Goal: Task Accomplishment & Management: Use online tool/utility

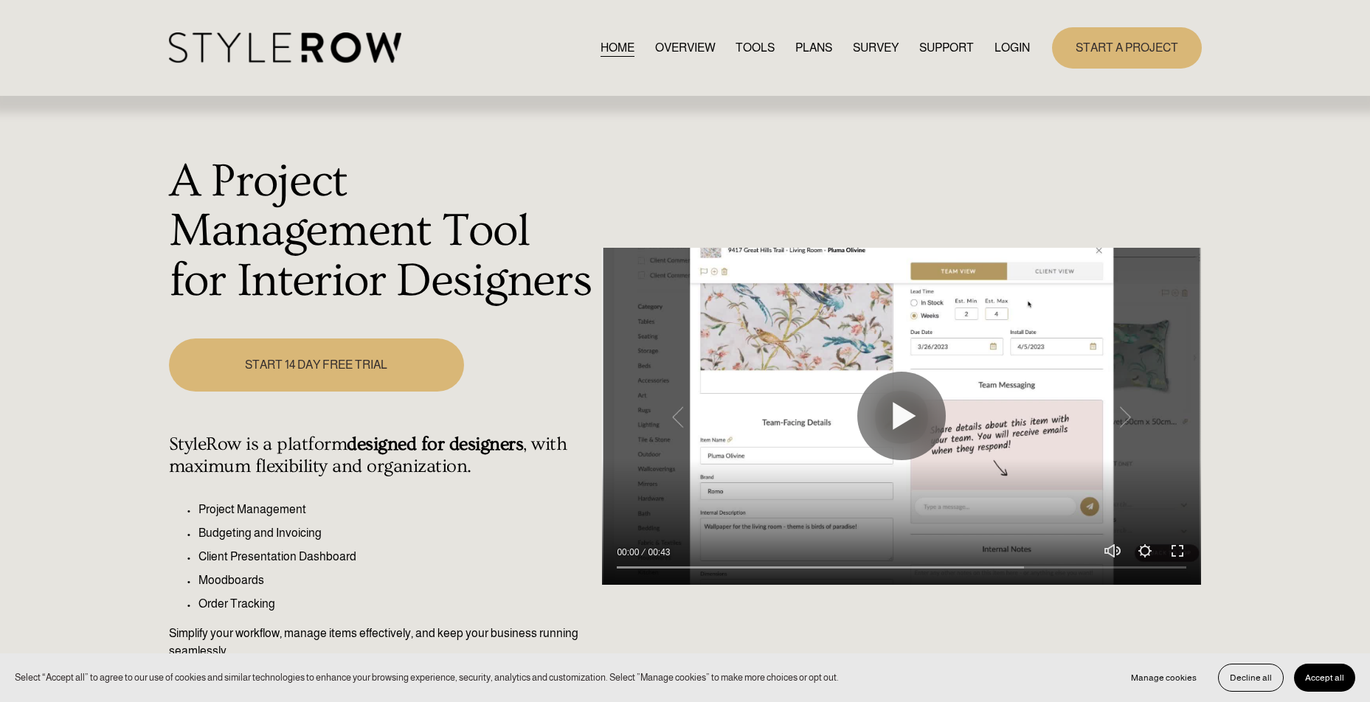
click at [1014, 43] on link "LOGIN" at bounding box center [1011, 48] width 35 height 20
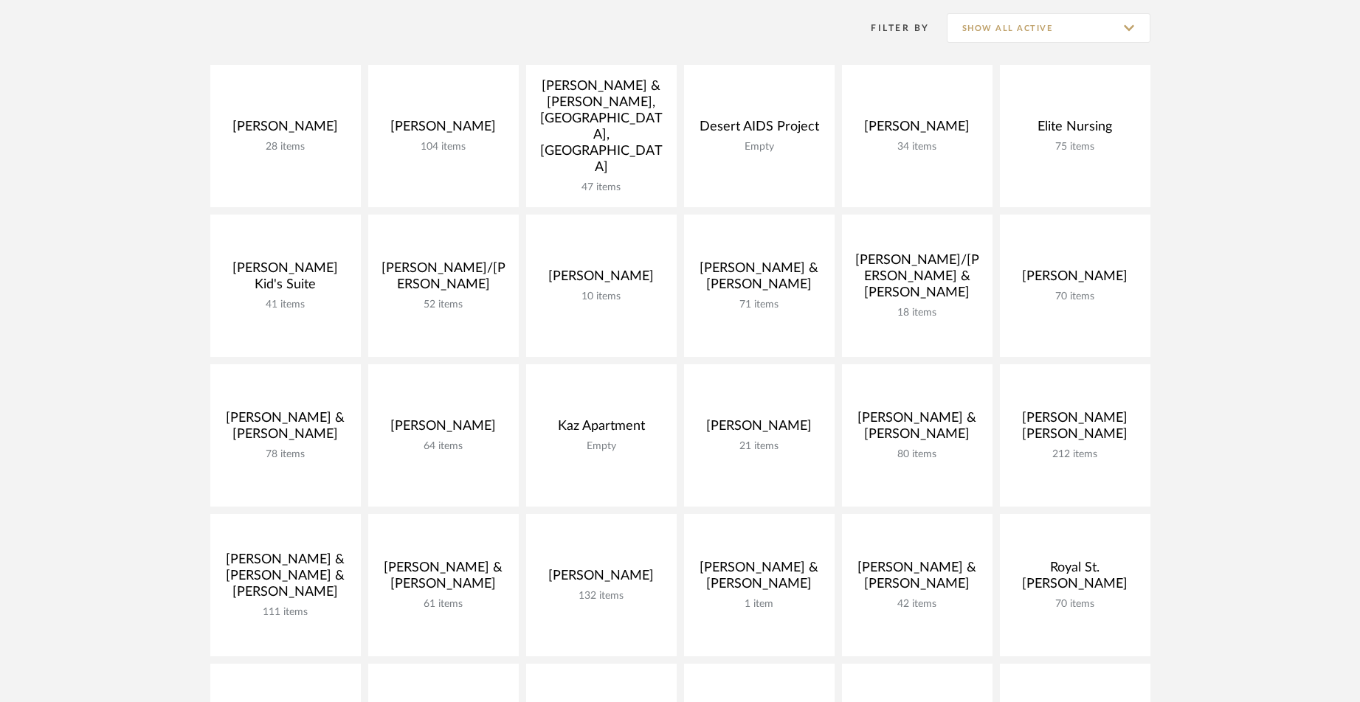
scroll to position [364, 0]
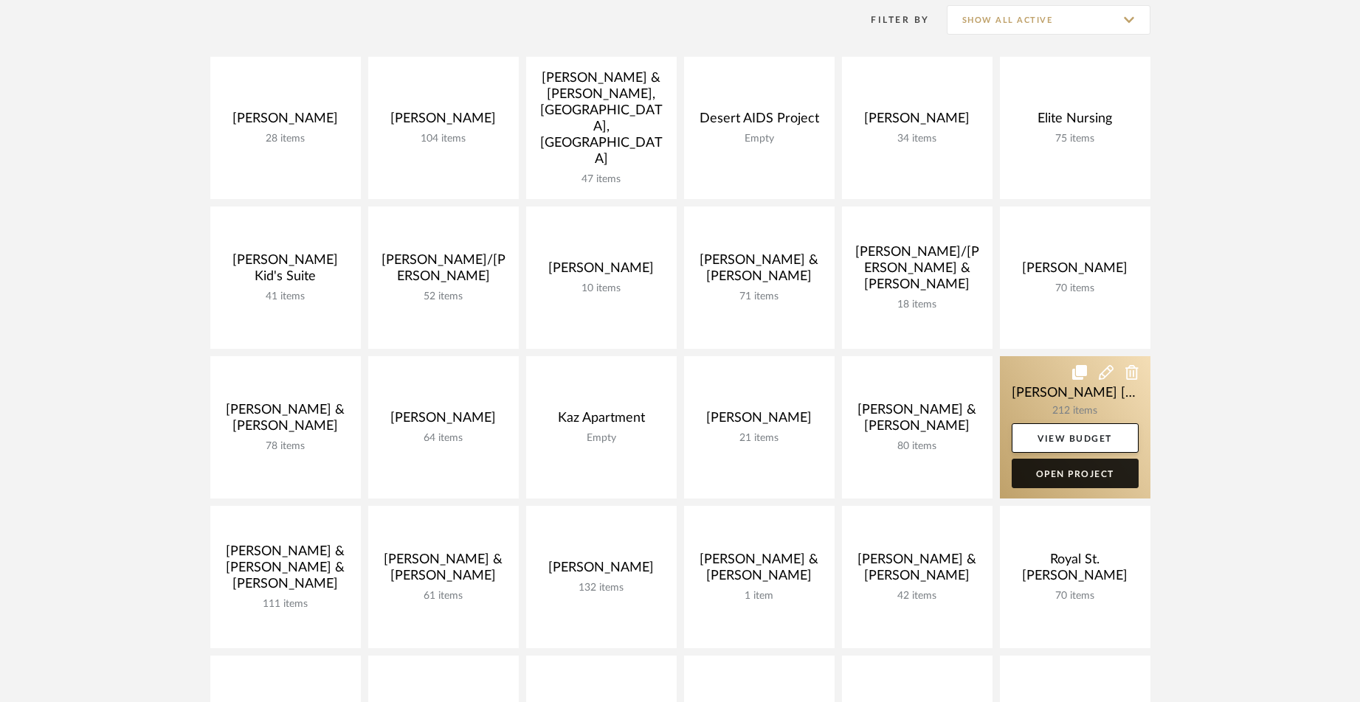
click at [1070, 459] on link "Open Project" at bounding box center [1074, 474] width 127 height 30
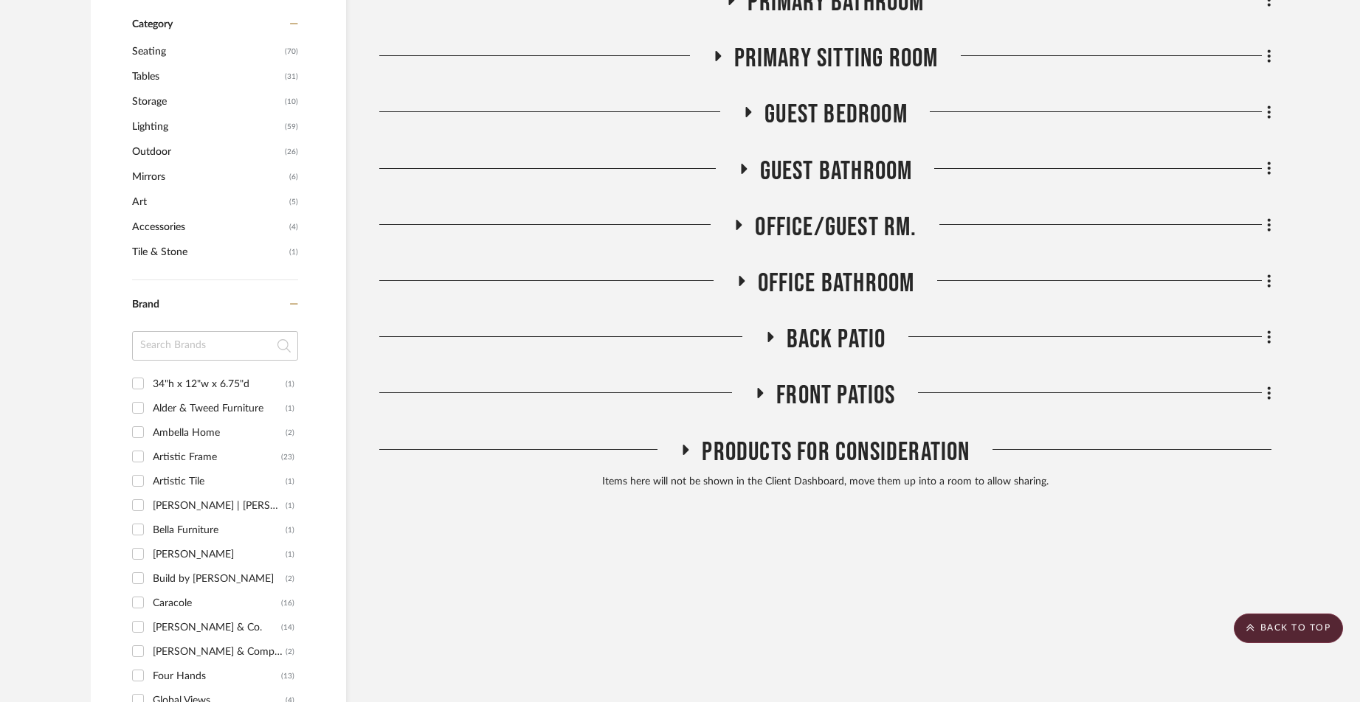
scroll to position [862, 0]
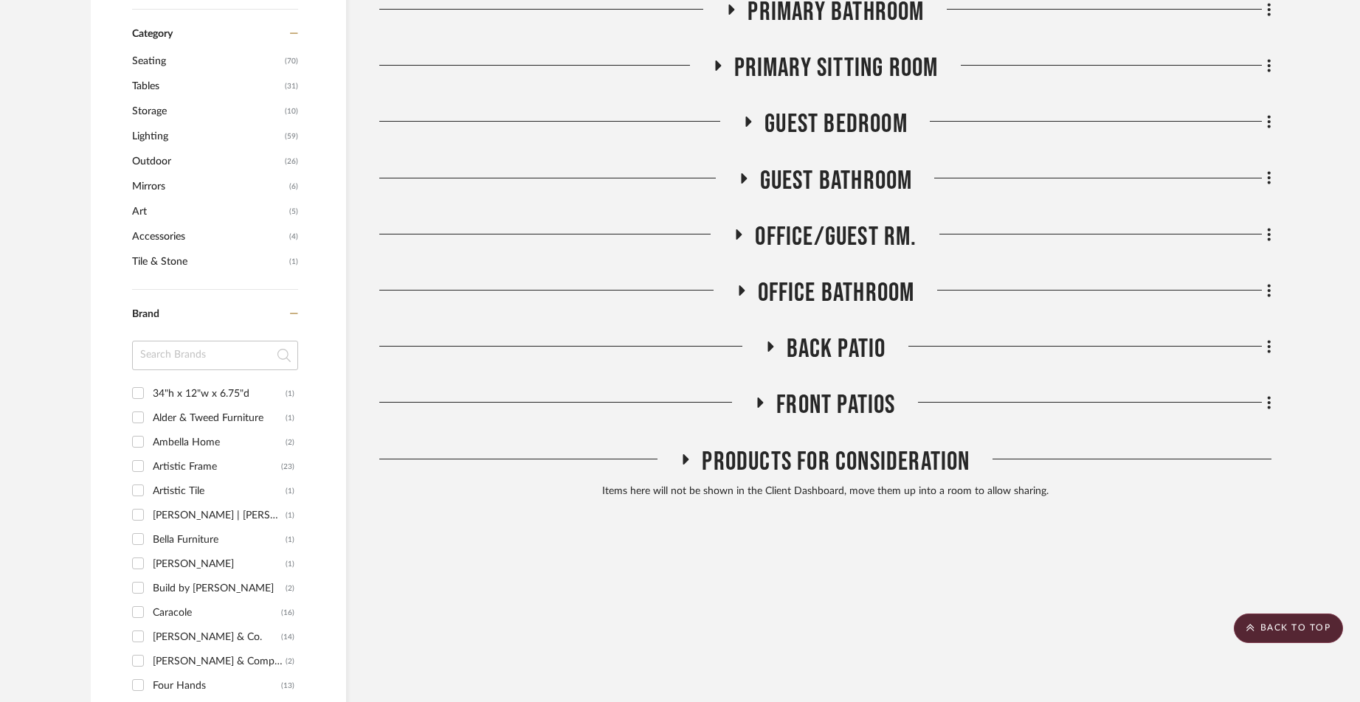
click at [798, 333] on span "Back Patio" at bounding box center [836, 349] width 100 height 32
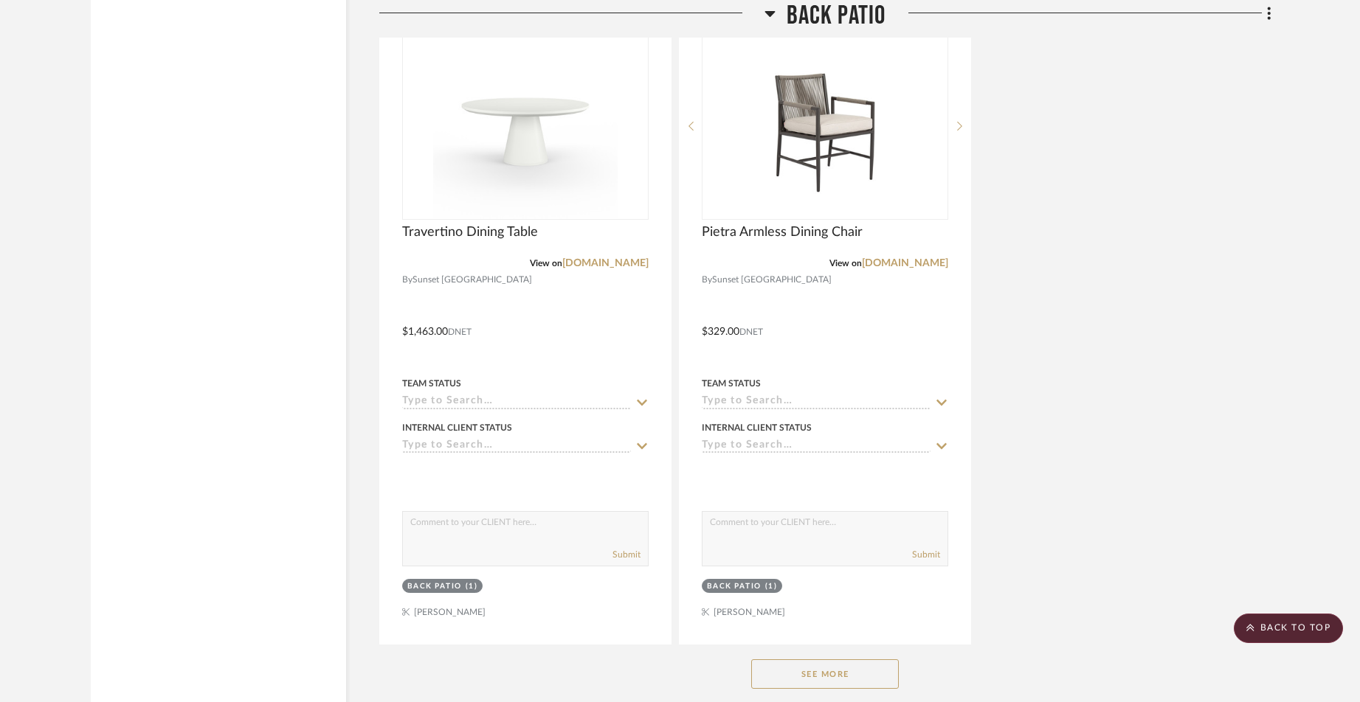
scroll to position [2564, 0]
click at [828, 658] on button "See More" at bounding box center [825, 673] width 148 height 30
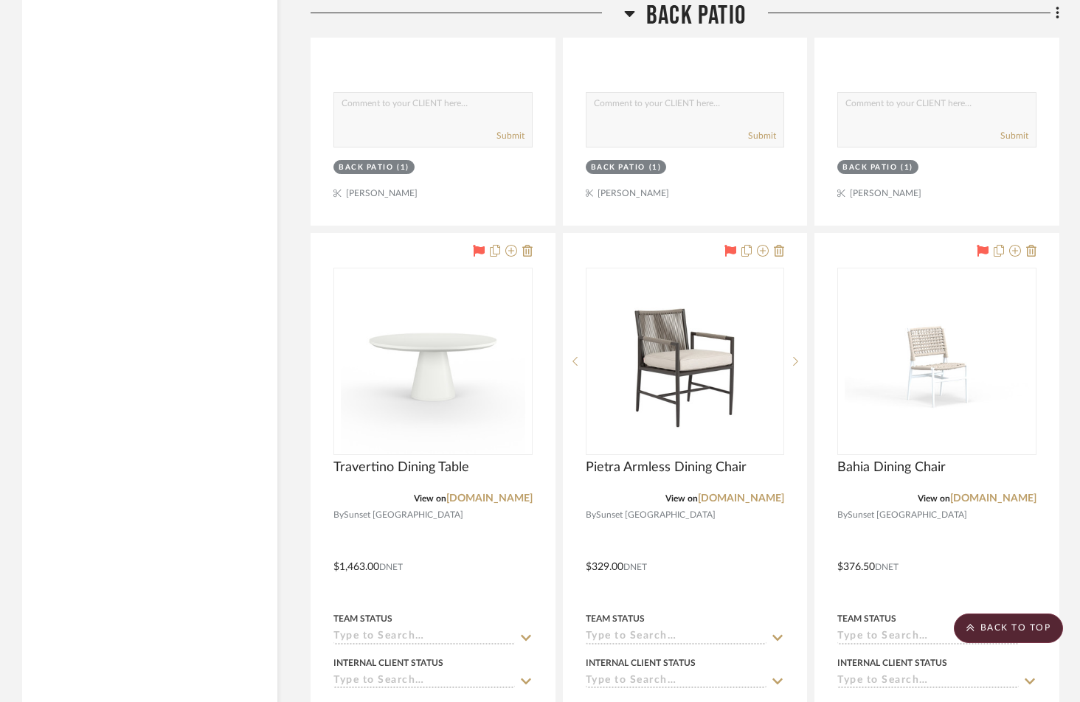
scroll to position [2316, 0]
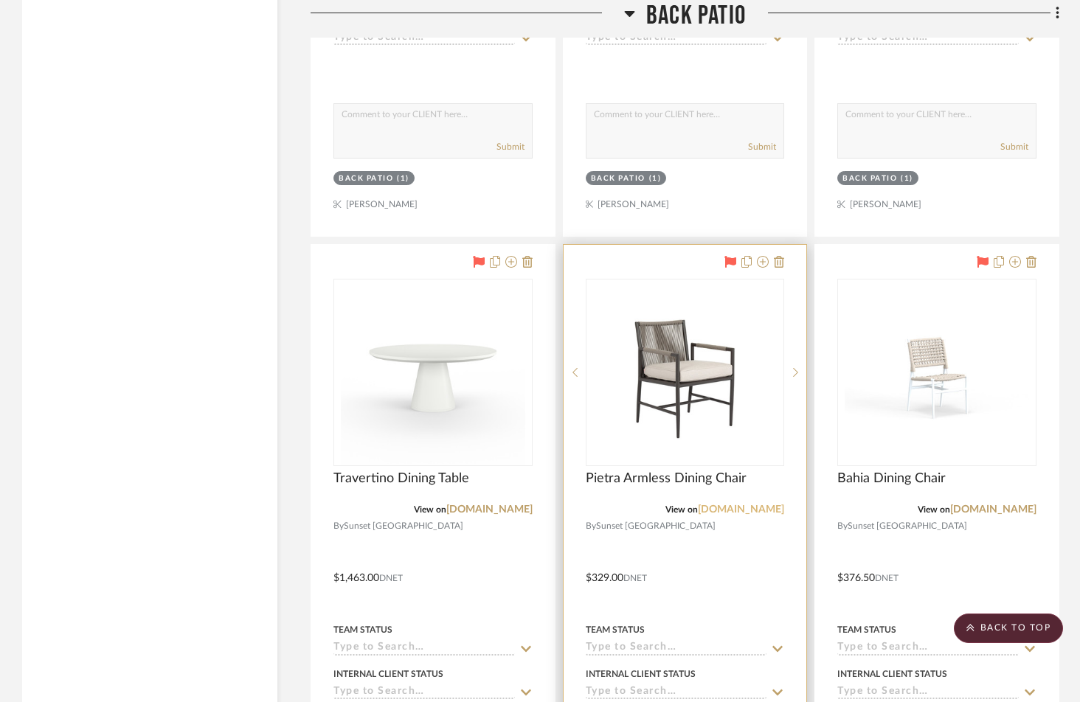
click at [736, 505] on link "sunsetwestusa.com" at bounding box center [741, 510] width 86 height 10
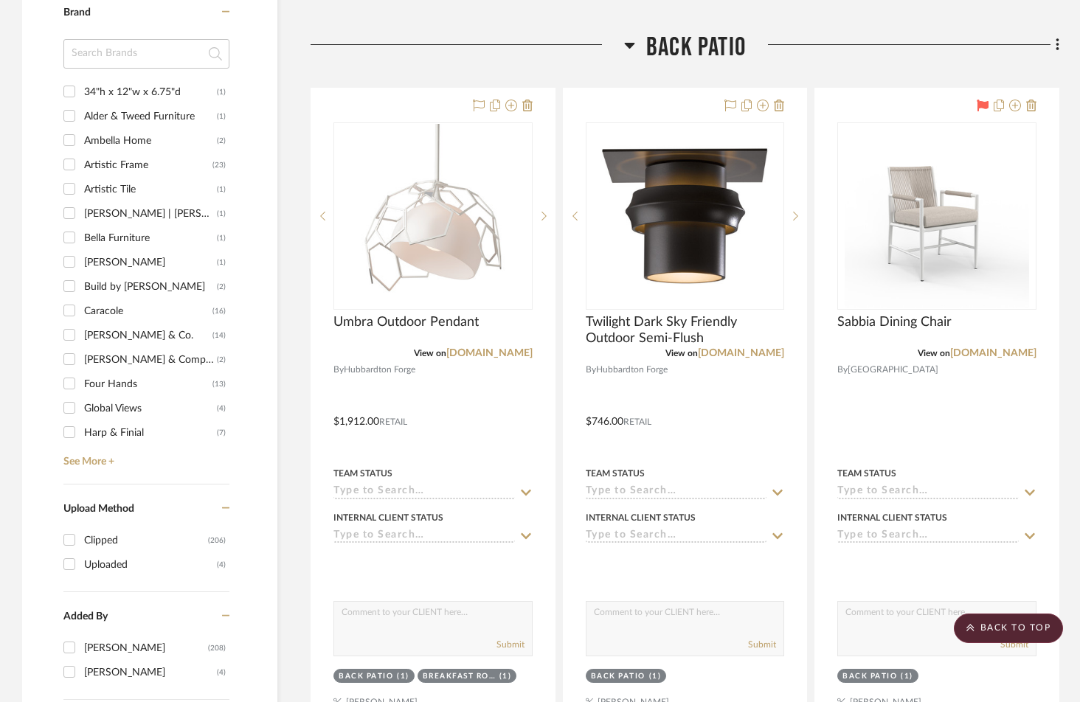
scroll to position [1162, 0]
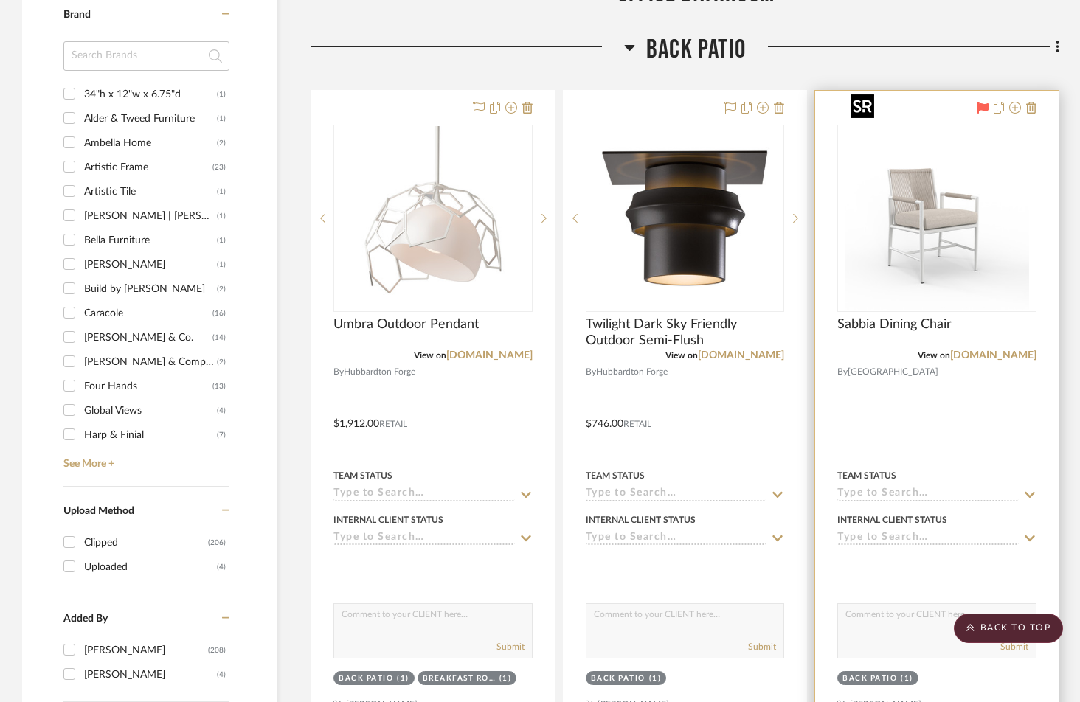
click at [951, 220] on img "0" at bounding box center [937, 218] width 184 height 184
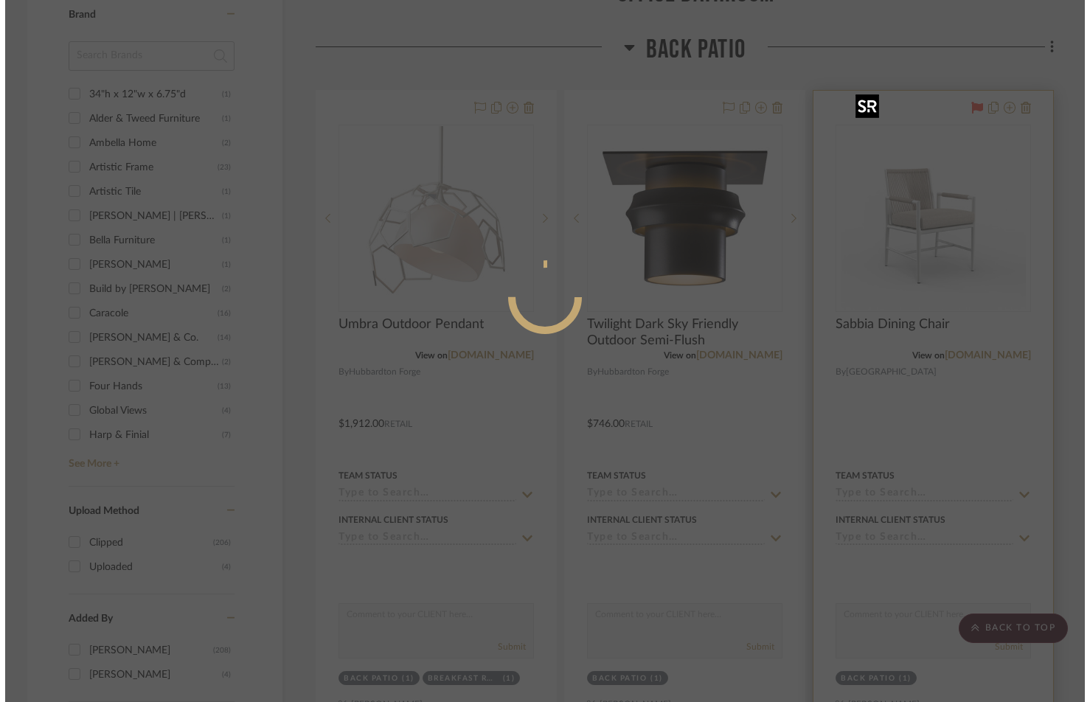
scroll to position [0, 0]
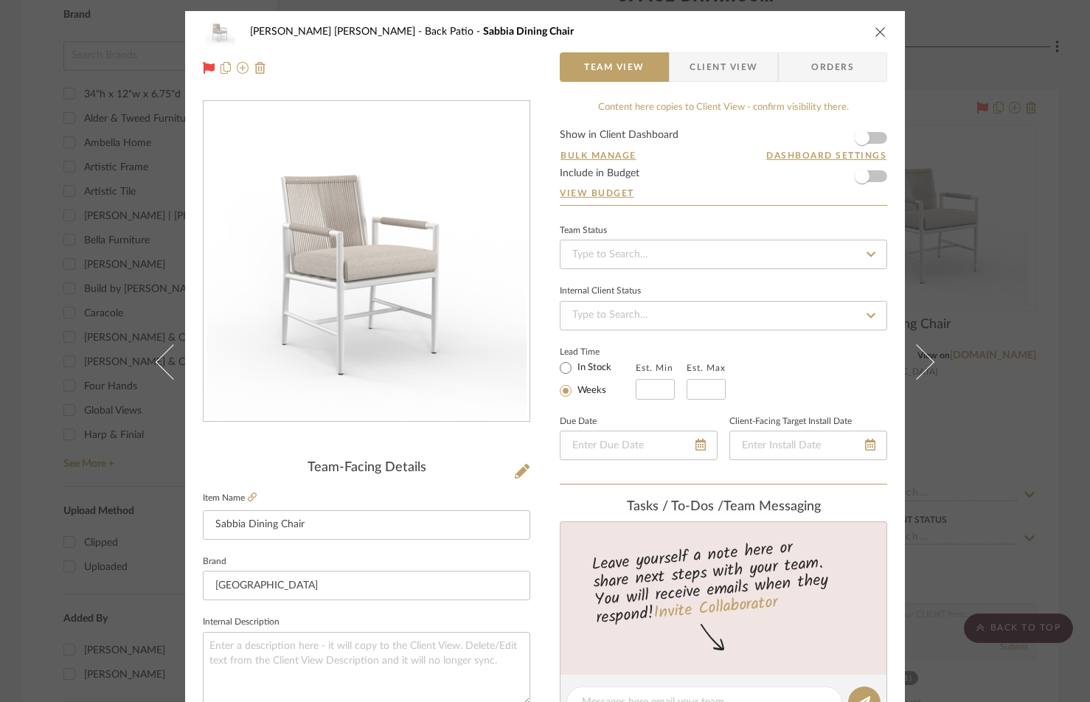
click at [875, 32] on icon "close" at bounding box center [881, 32] width 12 height 12
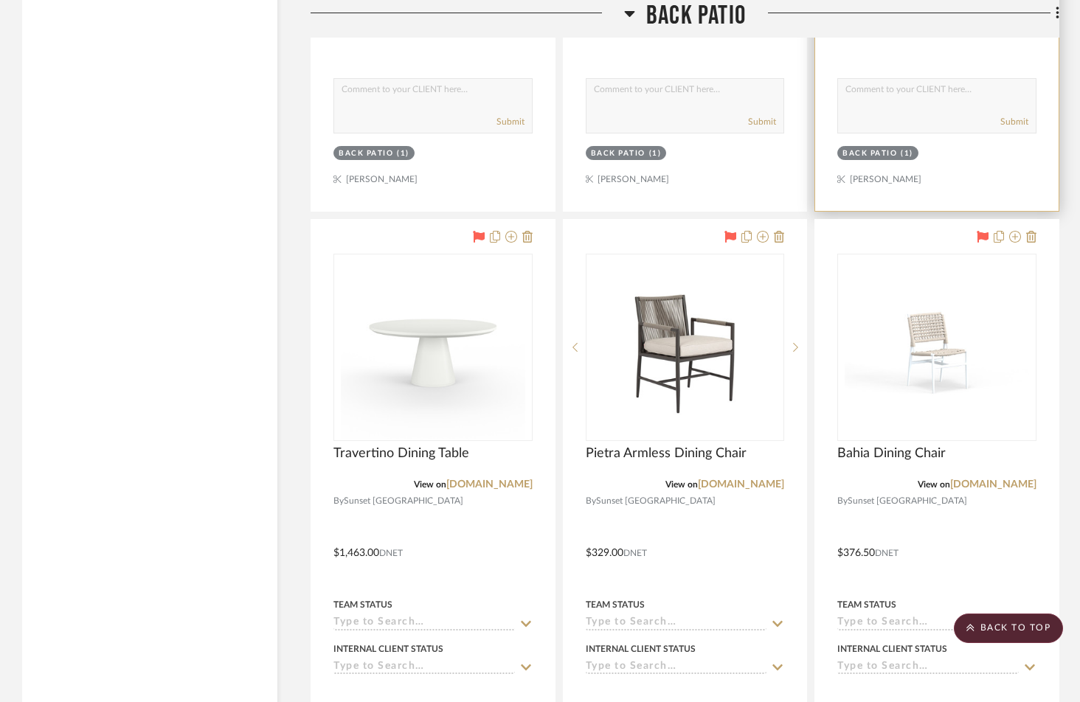
scroll to position [2344, 0]
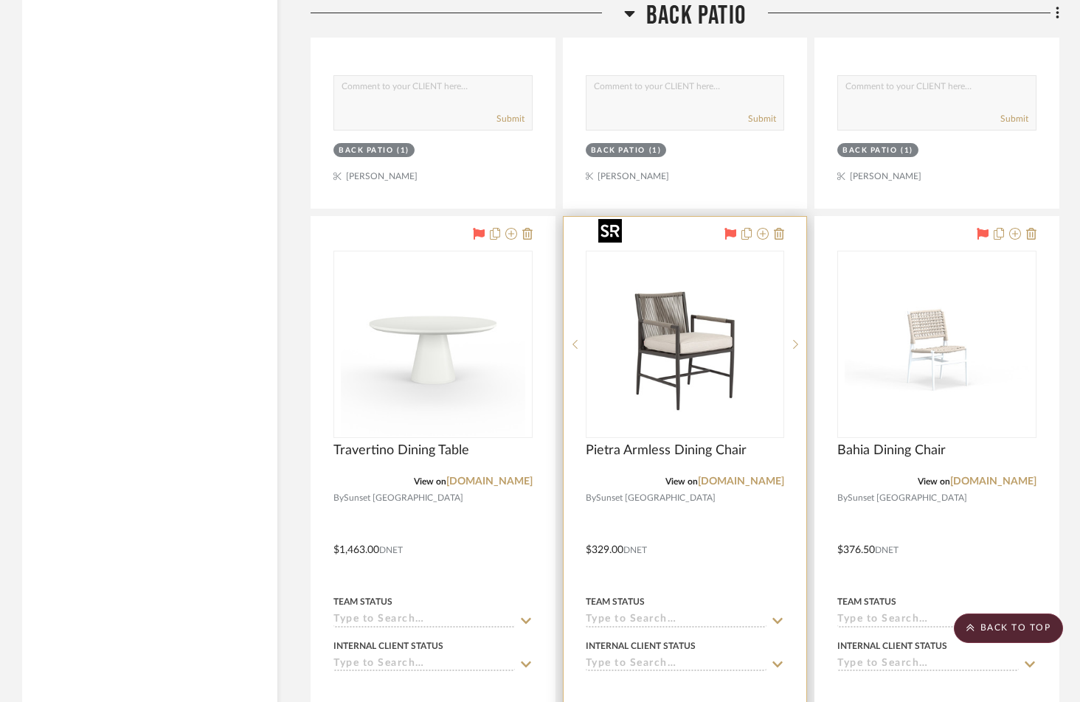
click at [701, 344] on img "0" at bounding box center [684, 344] width 184 height 184
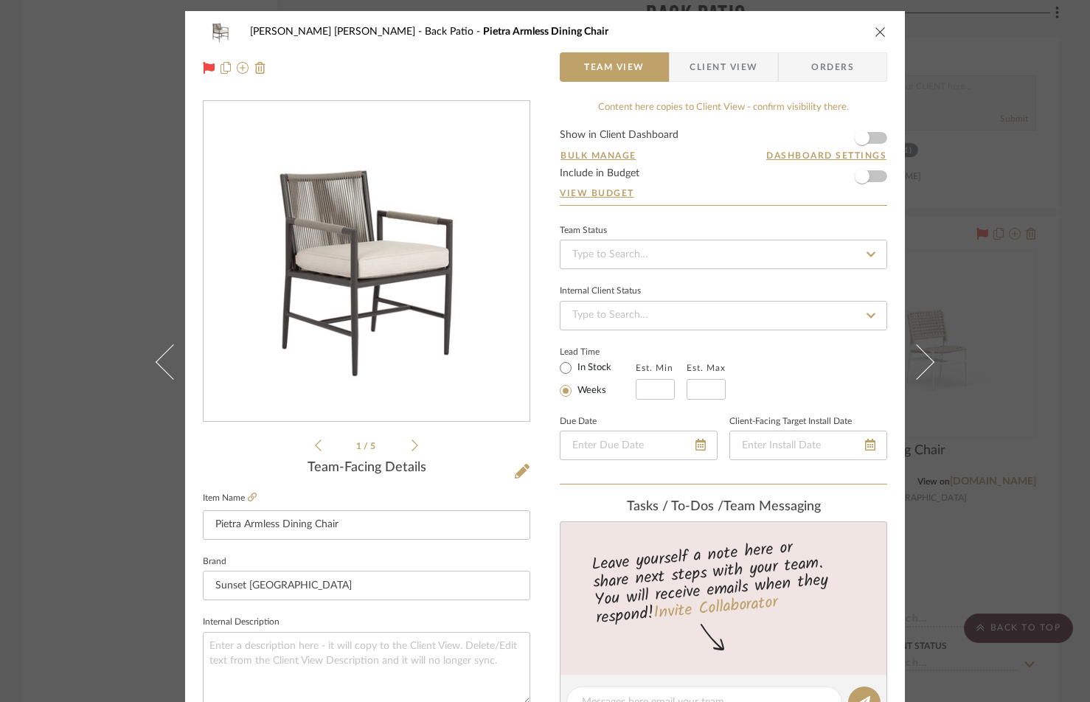
click at [878, 30] on icon "close" at bounding box center [881, 32] width 12 height 12
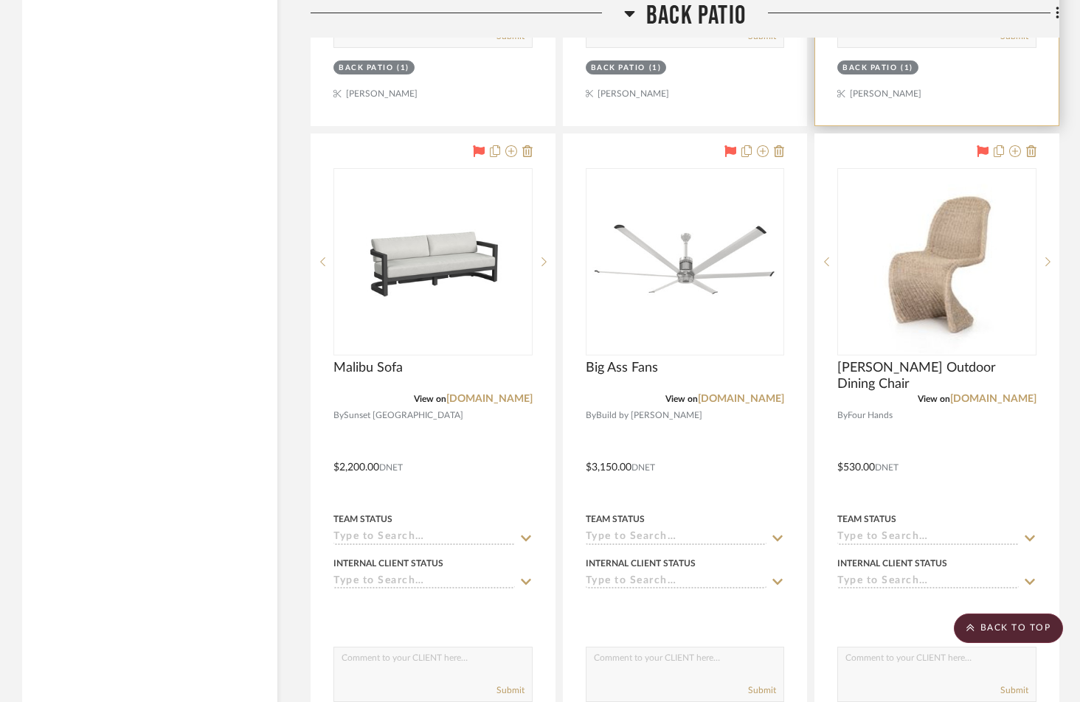
scroll to position [3085, 0]
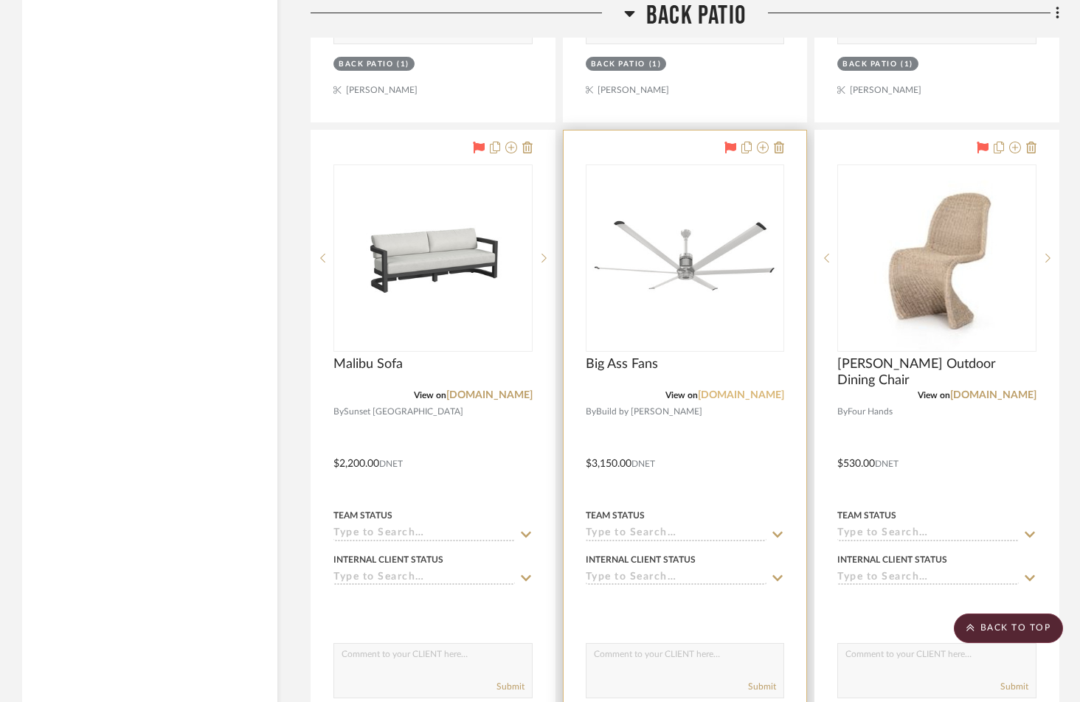
click at [755, 390] on link "build.com" at bounding box center [741, 395] width 86 height 10
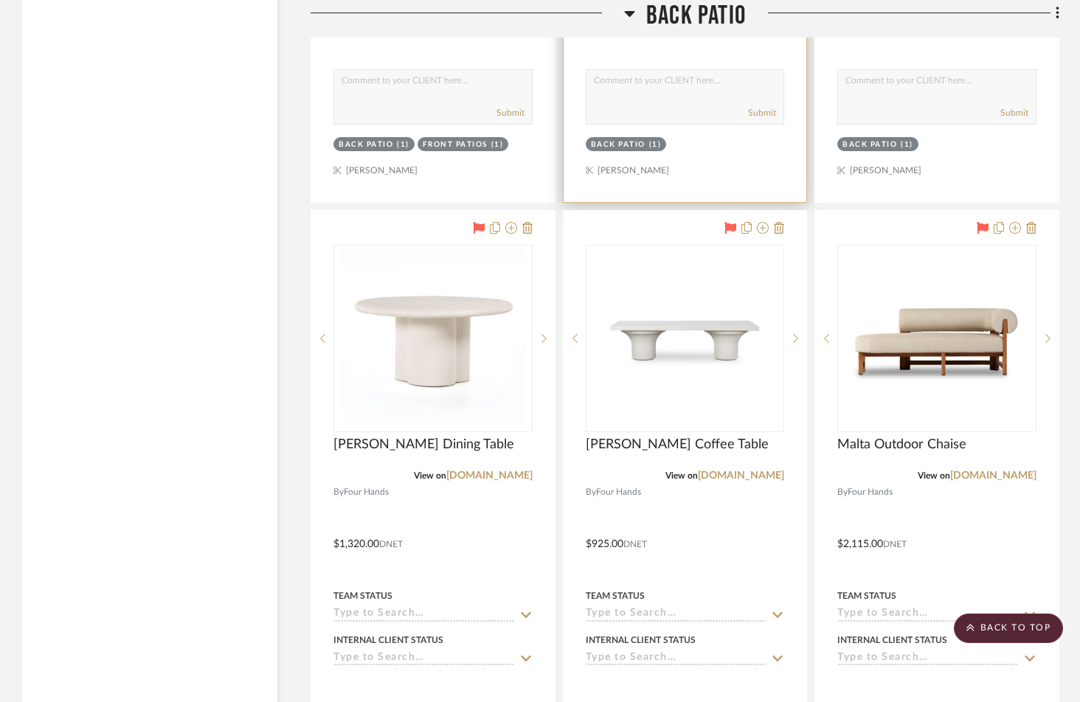
scroll to position [3664, 0]
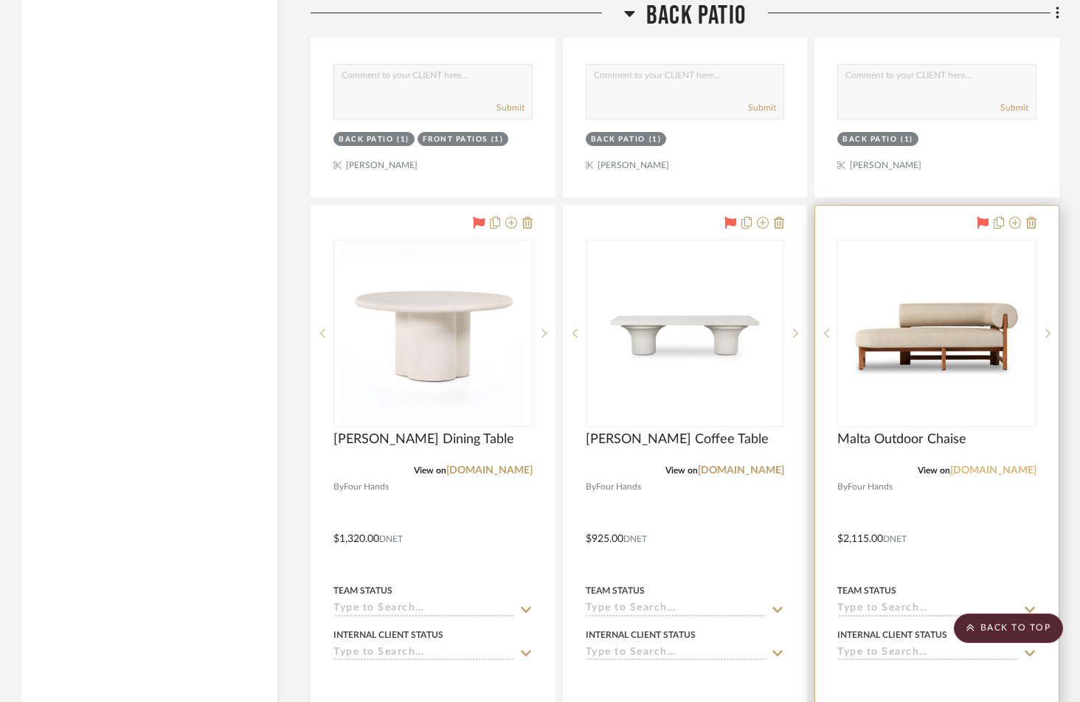
click at [991, 465] on link "fourhands.com" at bounding box center [993, 470] width 86 height 10
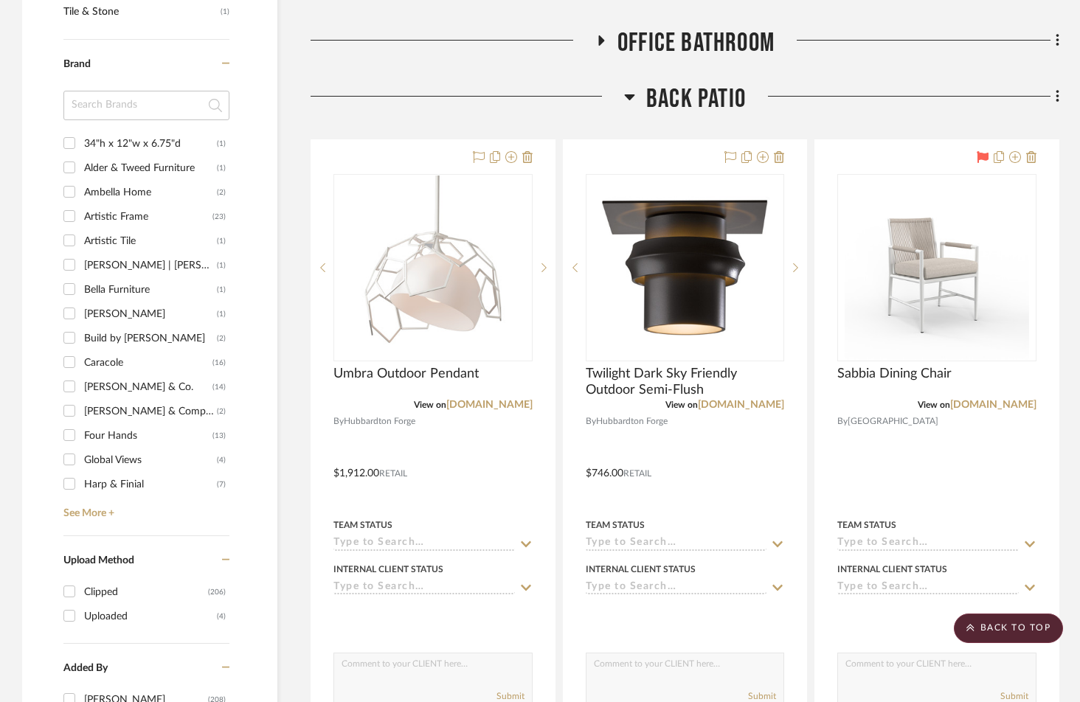
scroll to position [1113, 0]
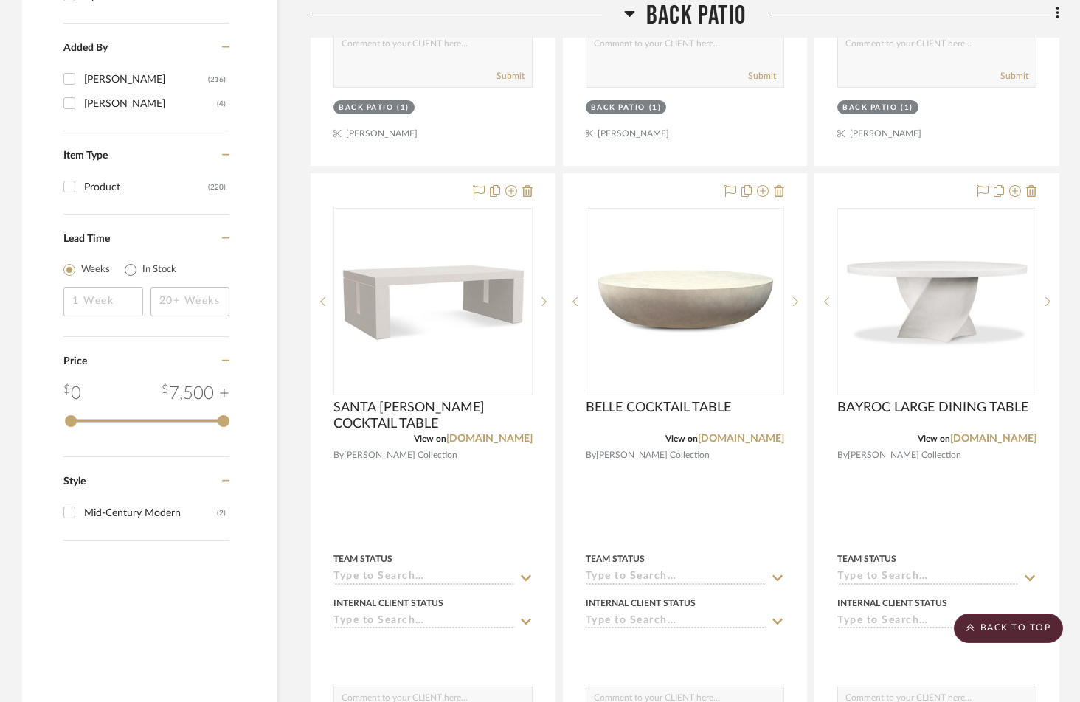
scroll to position [1731, 0]
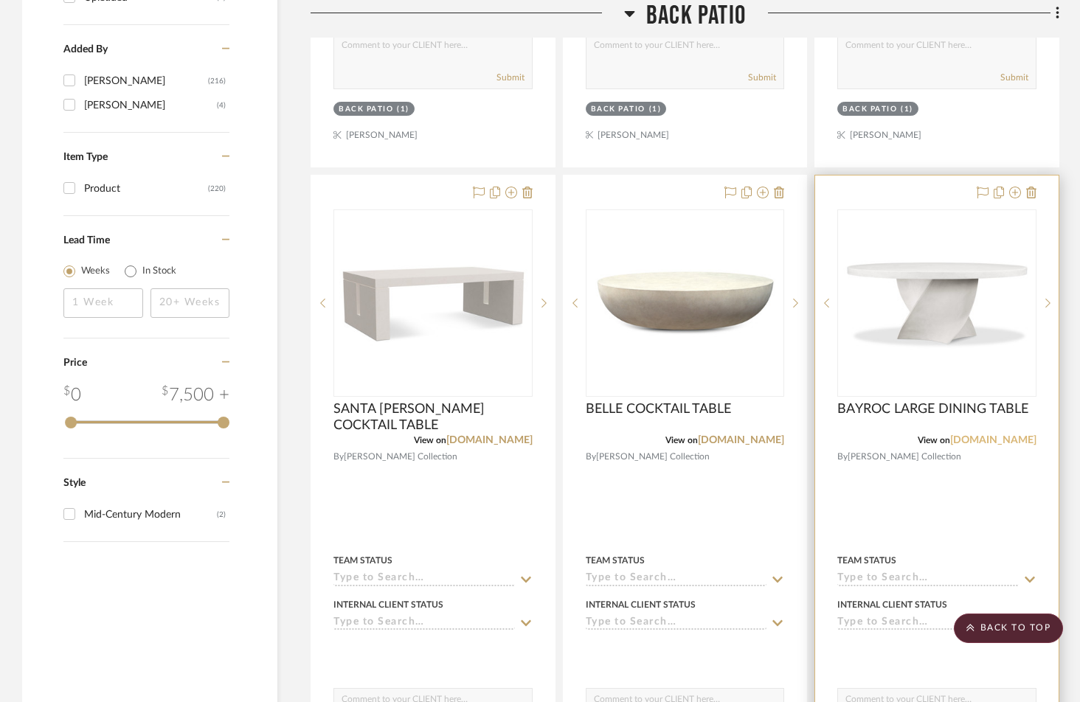
click at [983, 435] on link "robertjamescollection.com" at bounding box center [993, 440] width 86 height 10
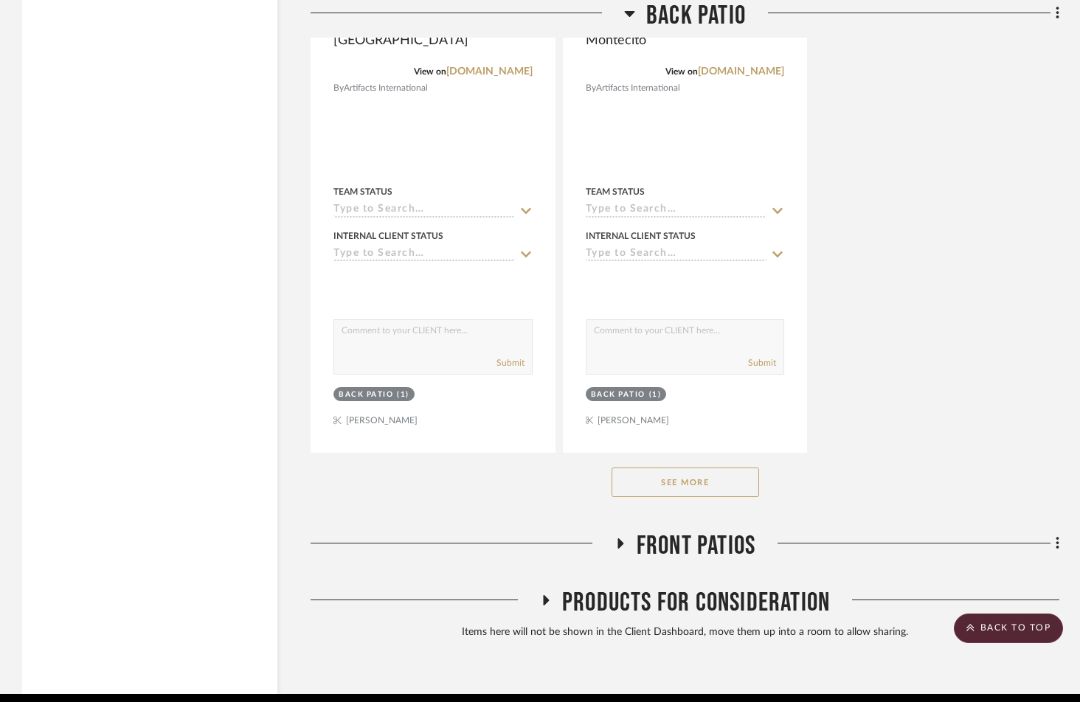
scroll to position [2755, 0]
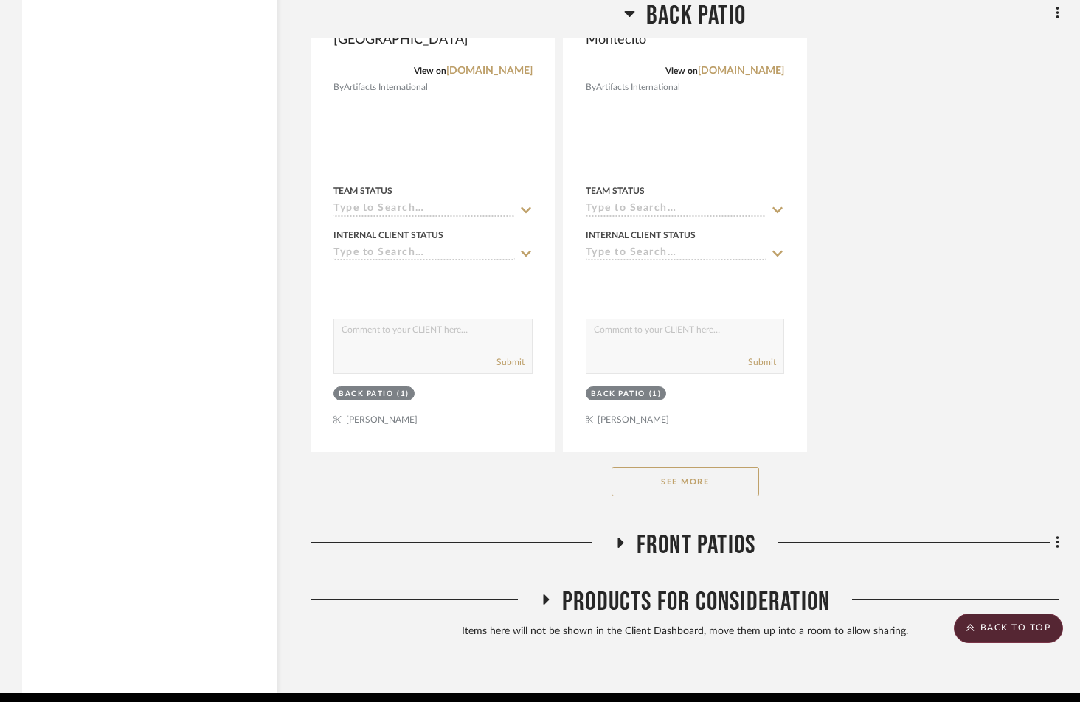
click at [678, 467] on button "See More" at bounding box center [686, 482] width 148 height 30
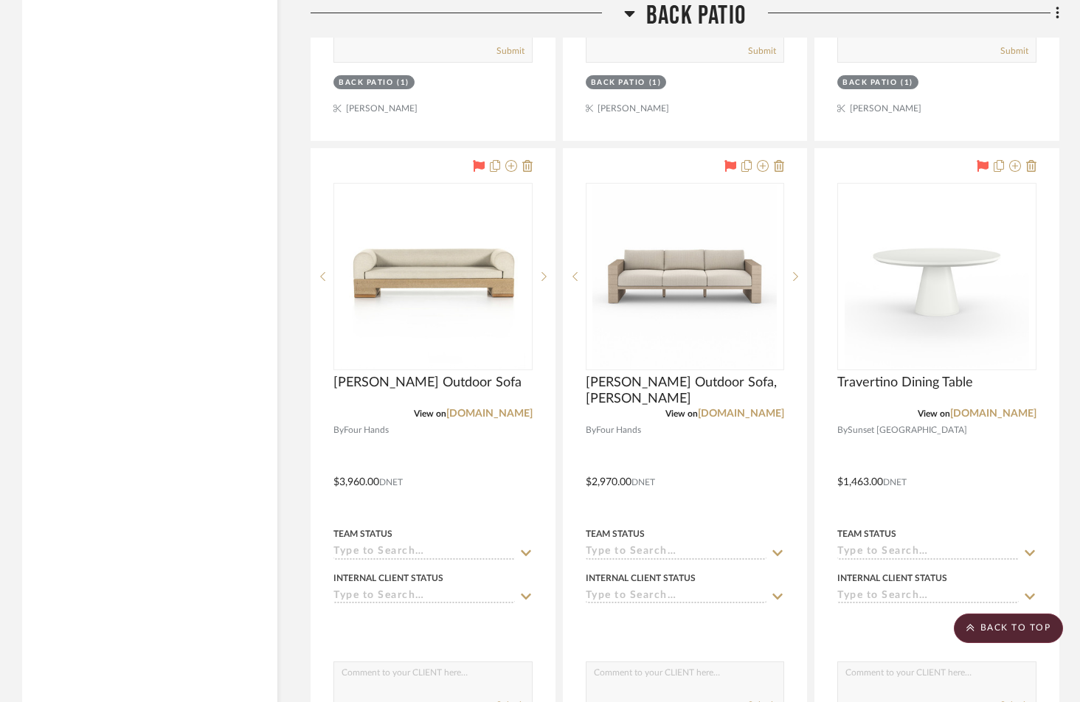
scroll to position [3725, 0]
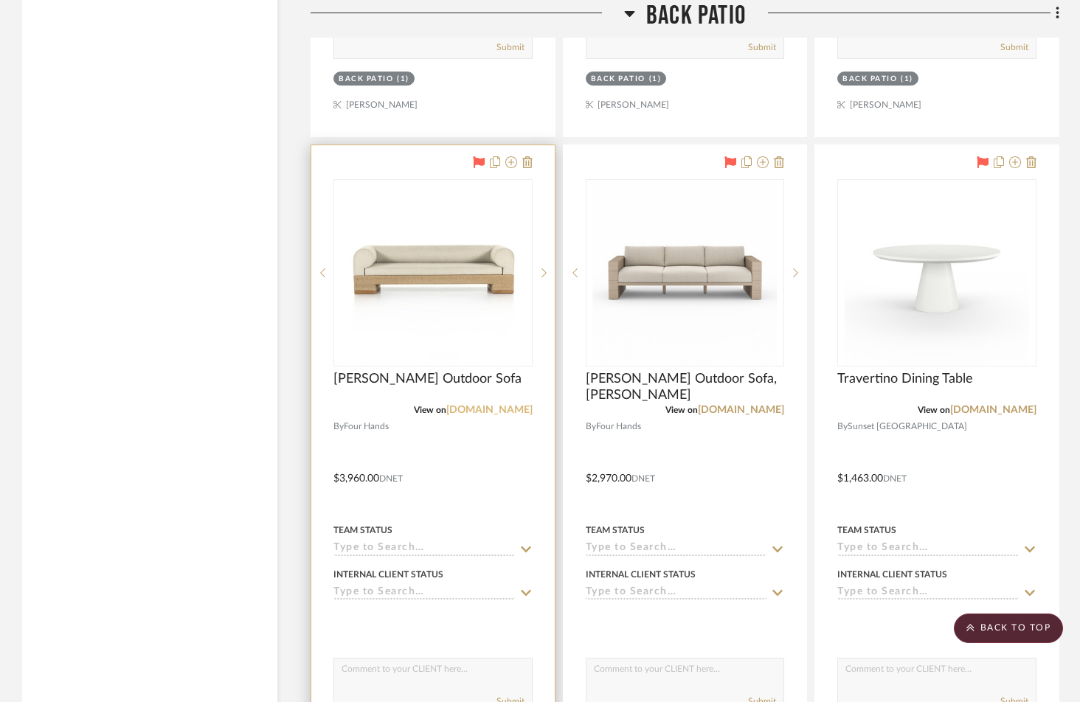
click at [488, 405] on link "fourhands.com" at bounding box center [489, 410] width 86 height 10
